Goal: Information Seeking & Learning: Learn about a topic

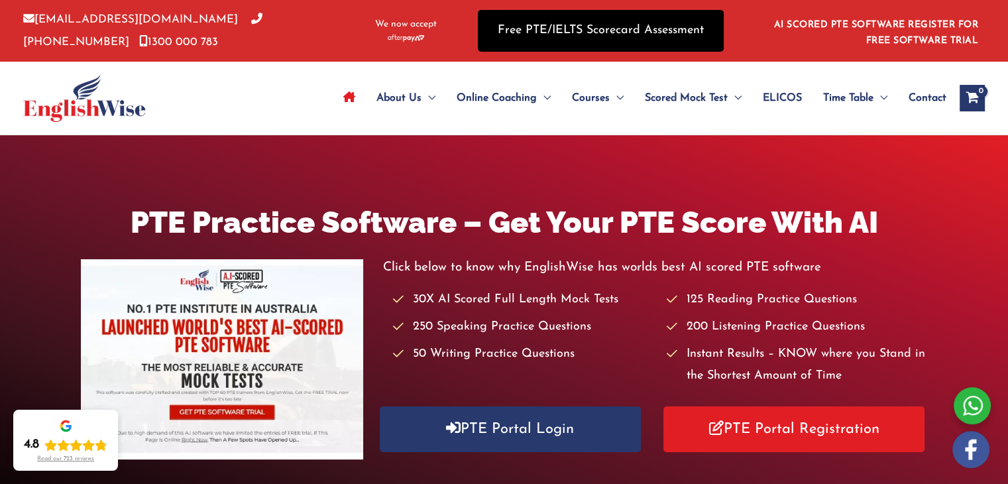
click at [567, 30] on link "Free PTE/IELTS Scorecard Assessment" at bounding box center [601, 31] width 246 height 42
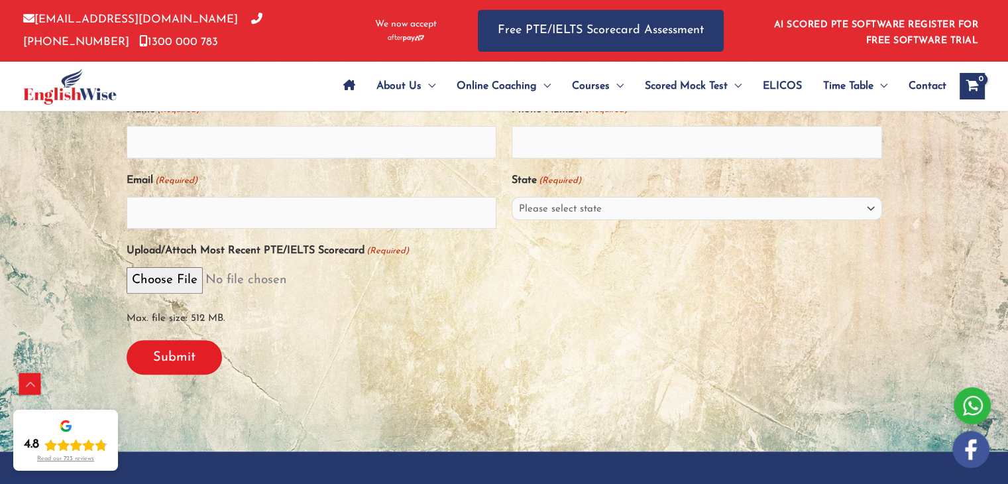
scroll to position [371, 0]
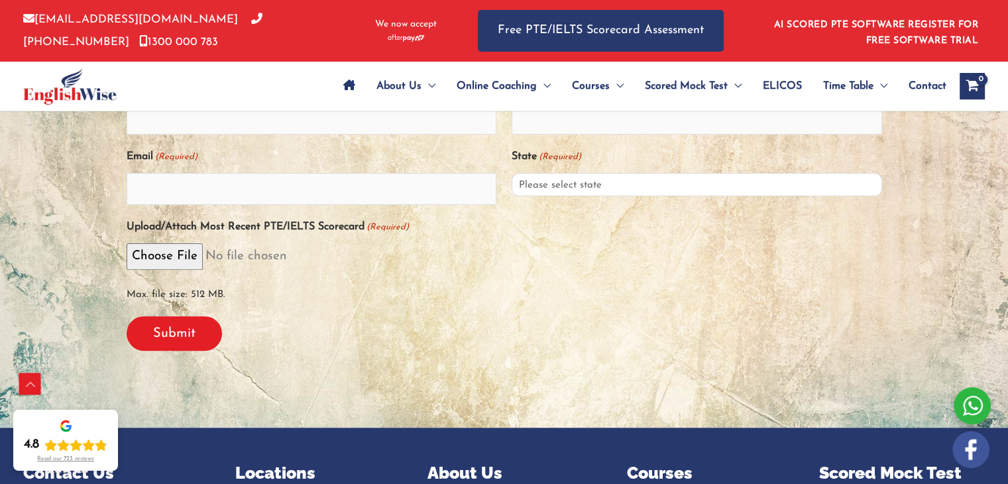
click at [620, 192] on select "Please select state New South Wales (NSW) Victoria (VIC) Queensland (QLD) South…" at bounding box center [697, 184] width 370 height 23
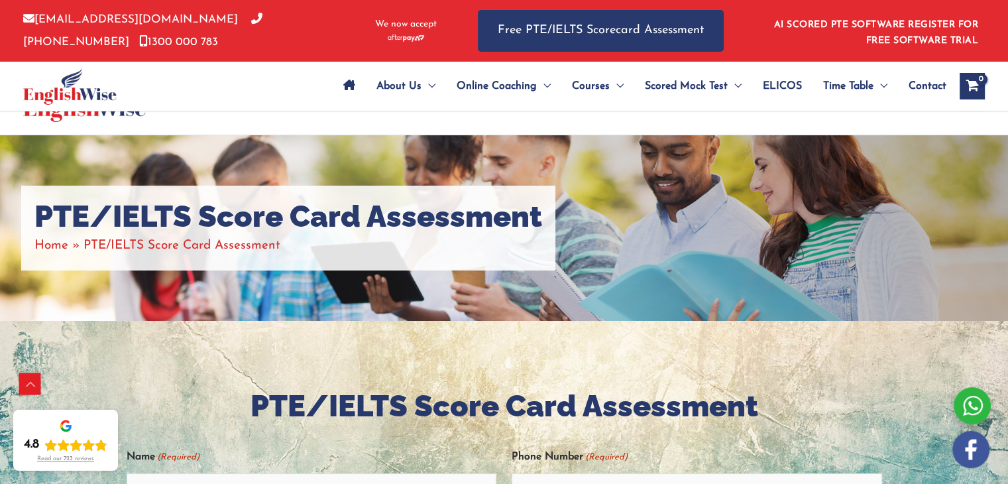
scroll to position [785, 0]
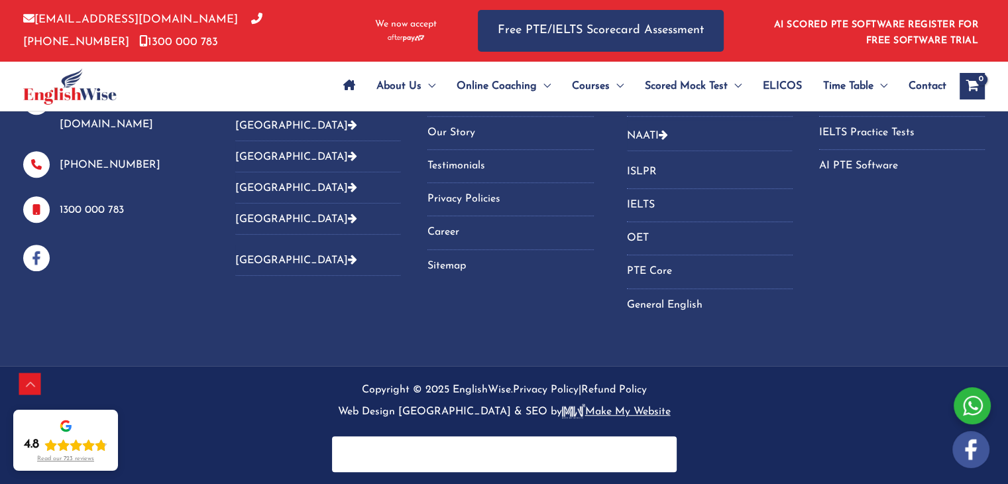
click at [260, 131] on button "[GEOGRAPHIC_DATA]" at bounding box center [318, 125] width 166 height 31
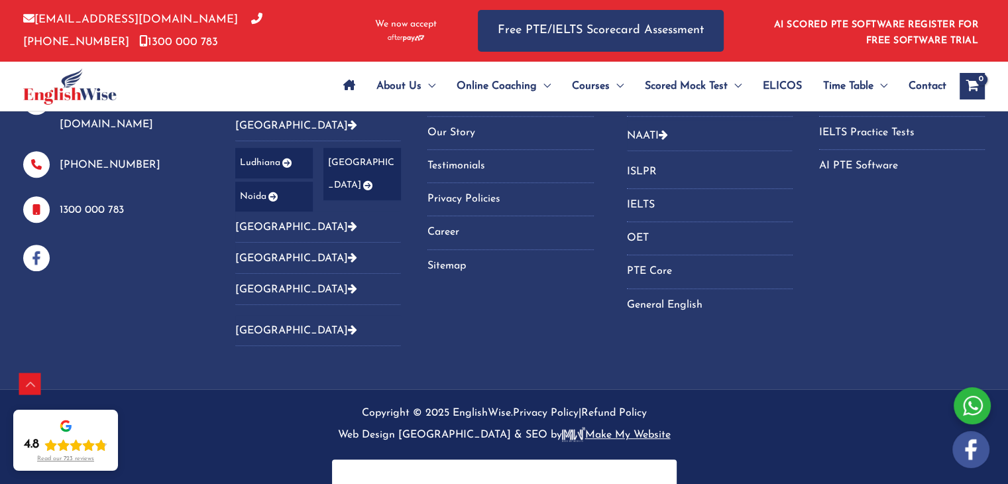
click at [260, 126] on button "[GEOGRAPHIC_DATA]" at bounding box center [318, 125] width 166 height 31
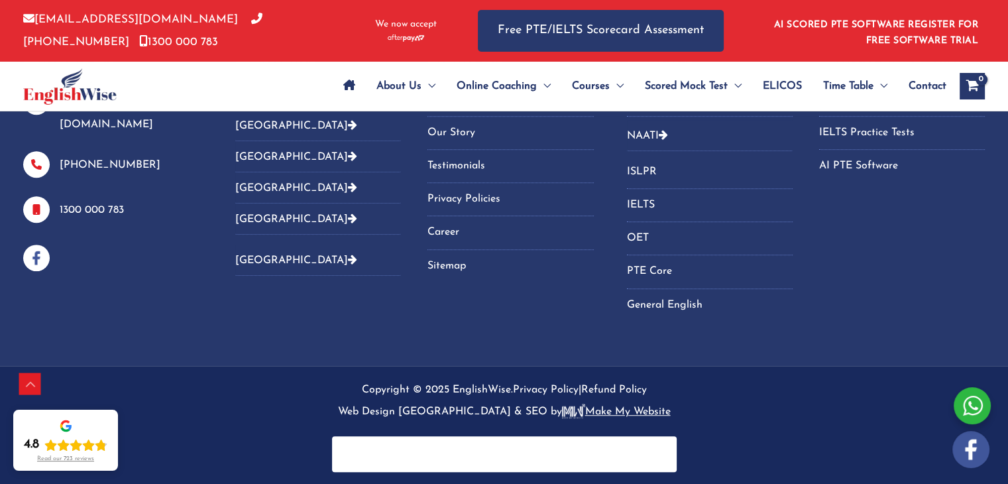
click at [260, 126] on button "[GEOGRAPHIC_DATA]" at bounding box center [318, 125] width 166 height 31
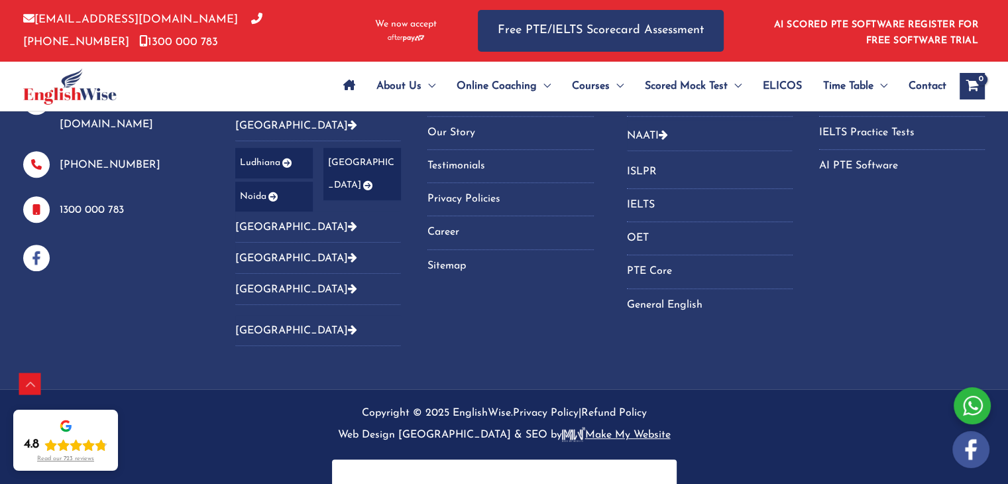
click at [260, 126] on button "[GEOGRAPHIC_DATA]" at bounding box center [318, 125] width 166 height 31
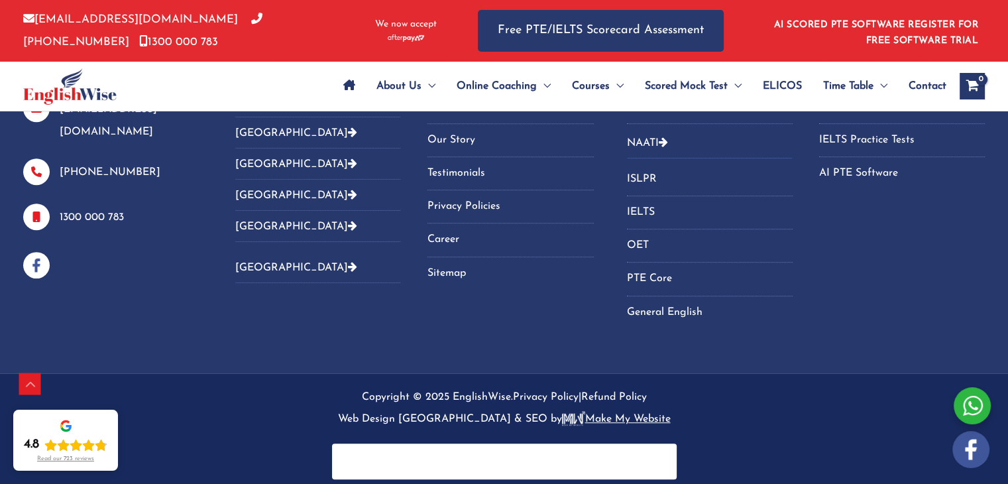
scroll to position [0, 0]
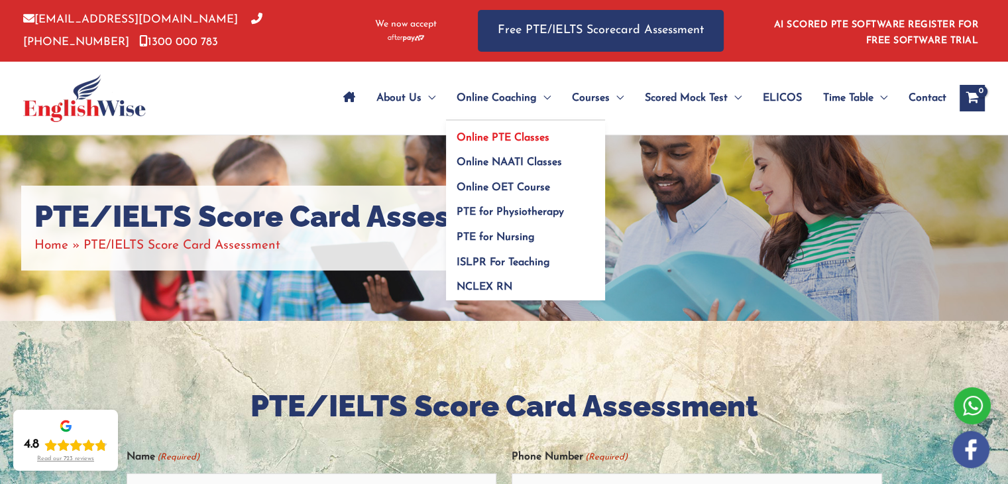
click at [490, 133] on span "Online PTE Classes" at bounding box center [503, 138] width 93 height 11
